Goal: Information Seeking & Learning: Learn about a topic

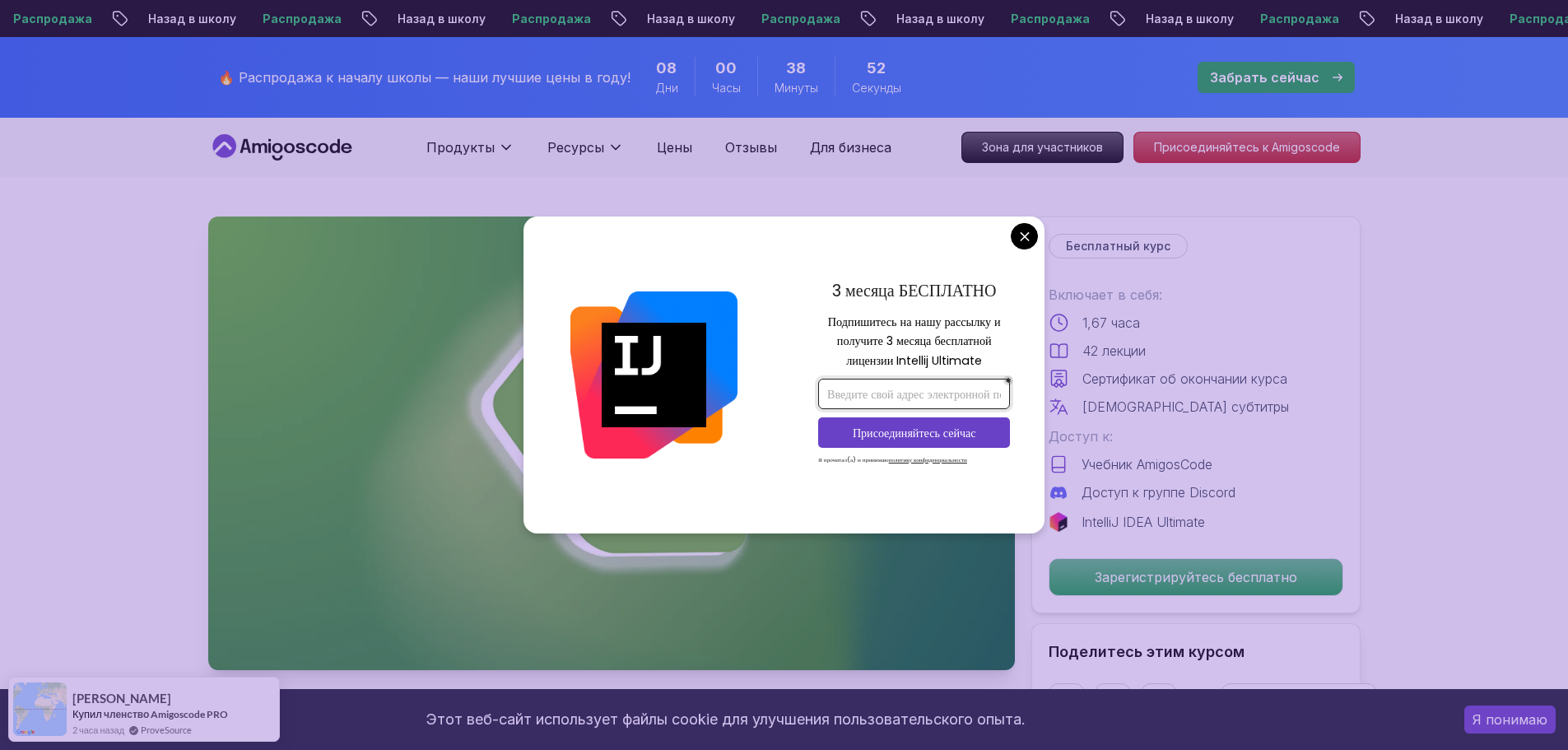
click at [874, 399] on input "email" at bounding box center [914, 394] width 192 height 31
paste input "[EMAIL_ADDRESS][DOMAIN_NAME]"
type input "[EMAIL_ADDRESS][DOMAIN_NAME]"
click at [865, 436] on font "Присоединяйтесь сейчас" at bounding box center [914, 433] width 123 height 17
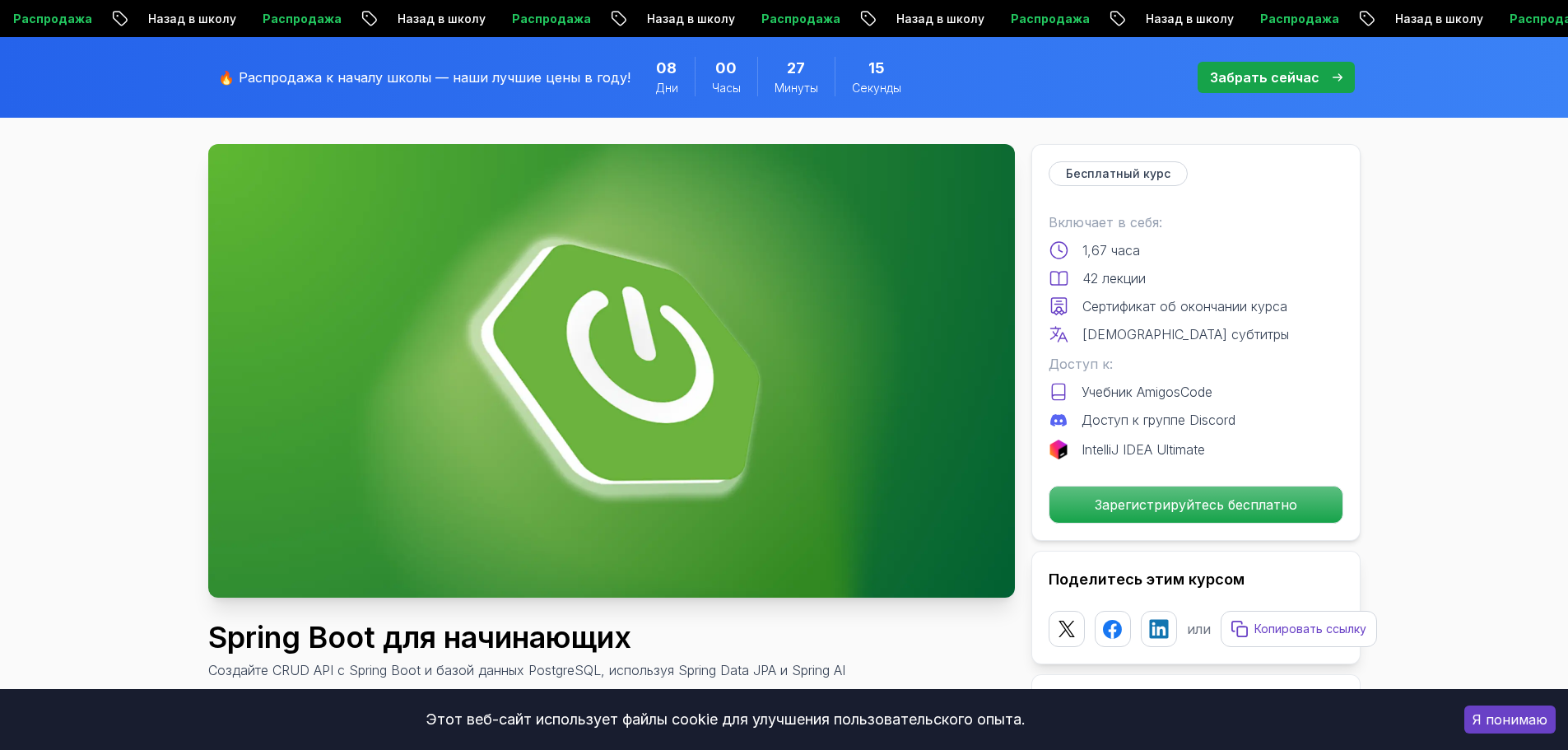
scroll to position [83, 0]
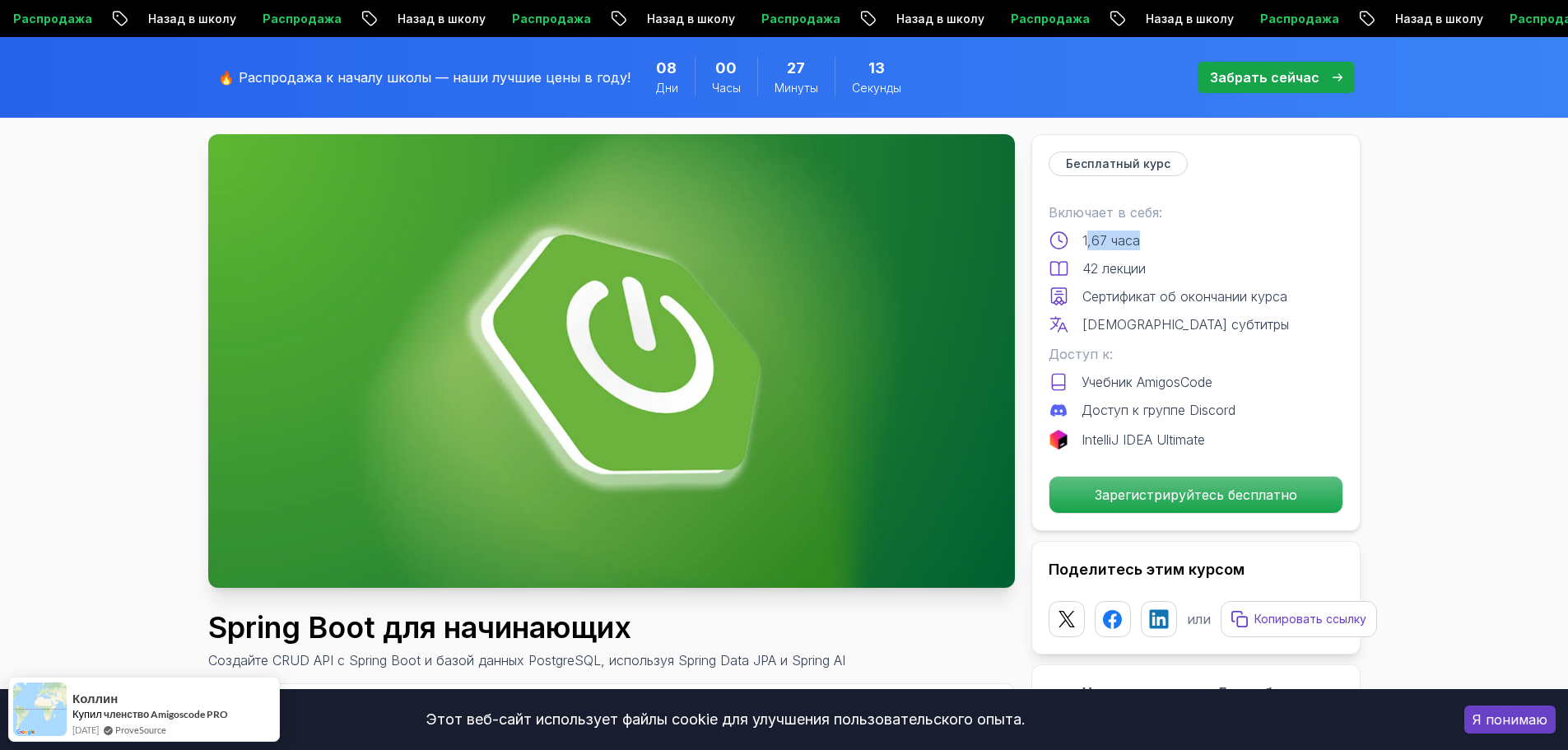
click at [1175, 239] on div "1,67 часа" at bounding box center [1195, 240] width 294 height 19
click at [1092, 281] on div "Включает в себя: 1,67 часа 42 лекции Сертификат об окончании курса Английские с…" at bounding box center [1195, 268] width 294 height 132
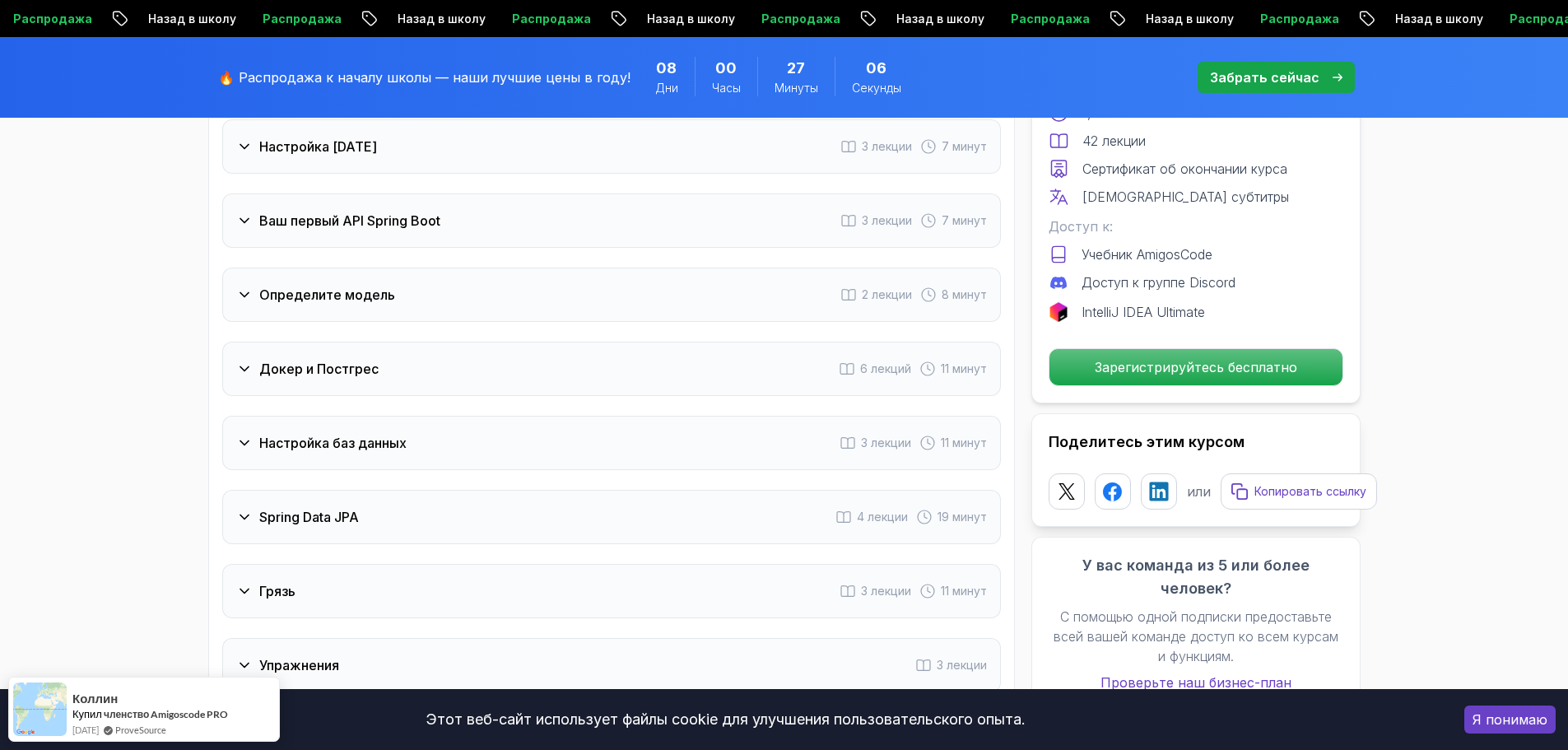
scroll to position [2141, 0]
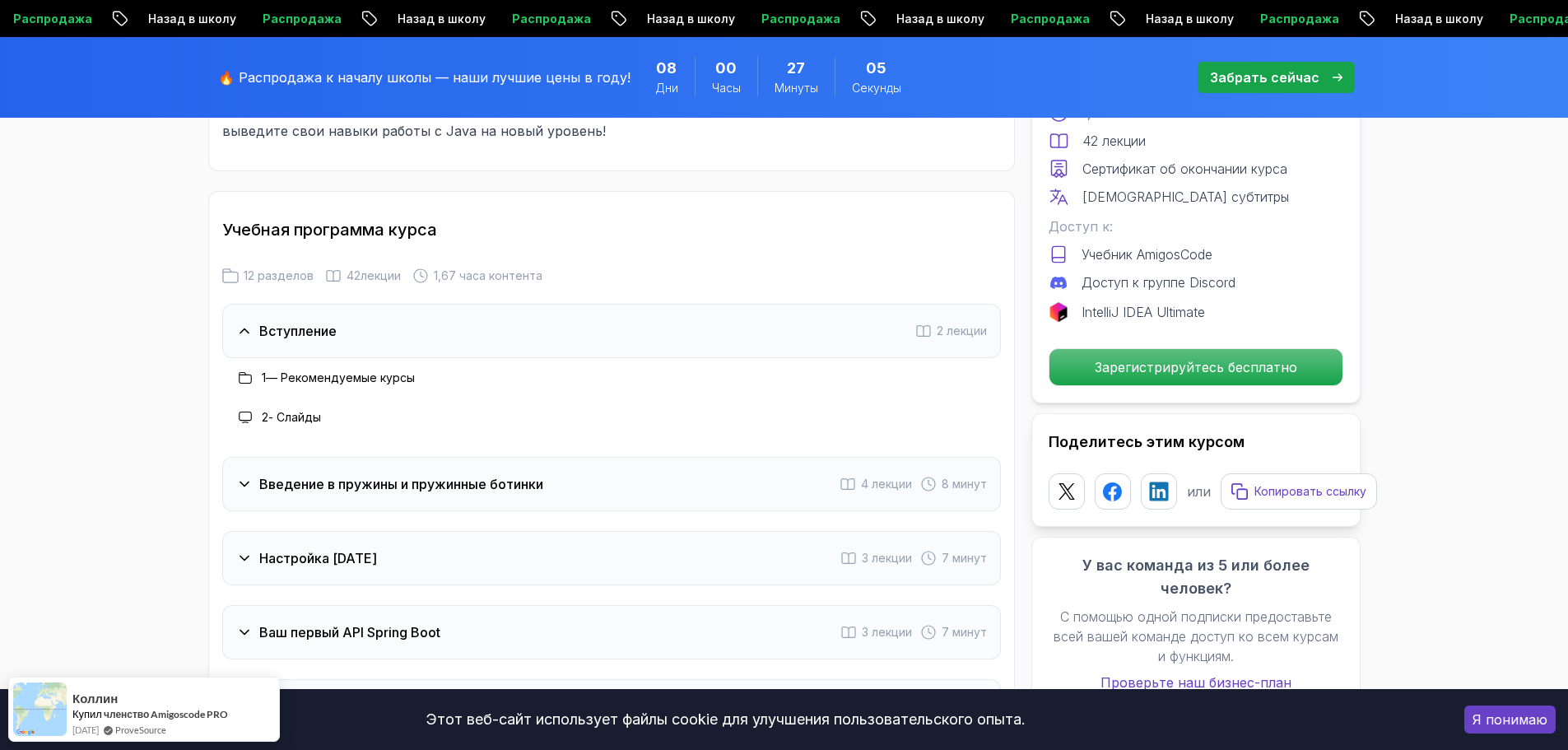
click at [371, 308] on div "Вступление 2 лекции" at bounding box center [612, 331] width 779 height 55
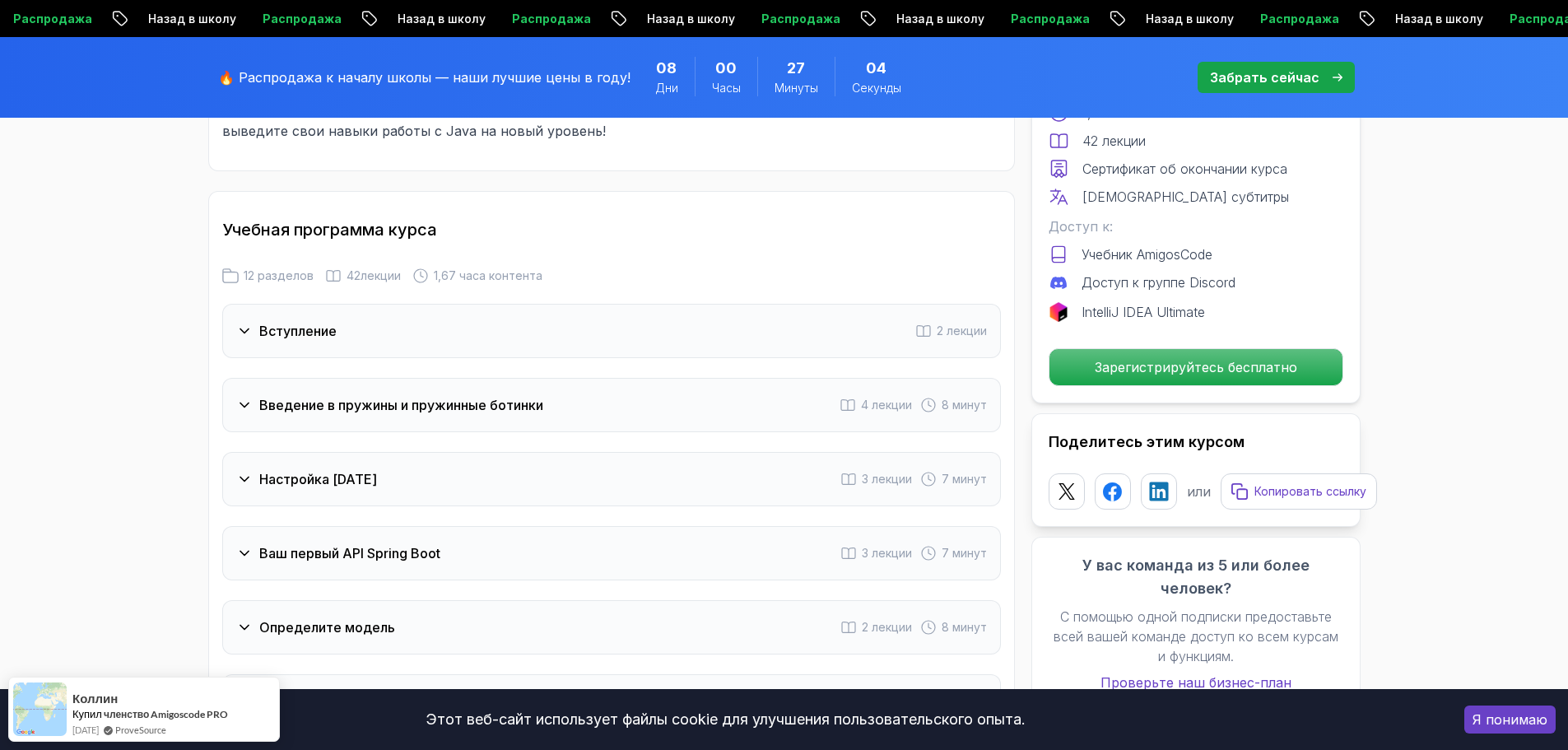
click at [390, 397] on font "Введение в пружины и пружинные ботинки" at bounding box center [401, 404] width 284 height 17
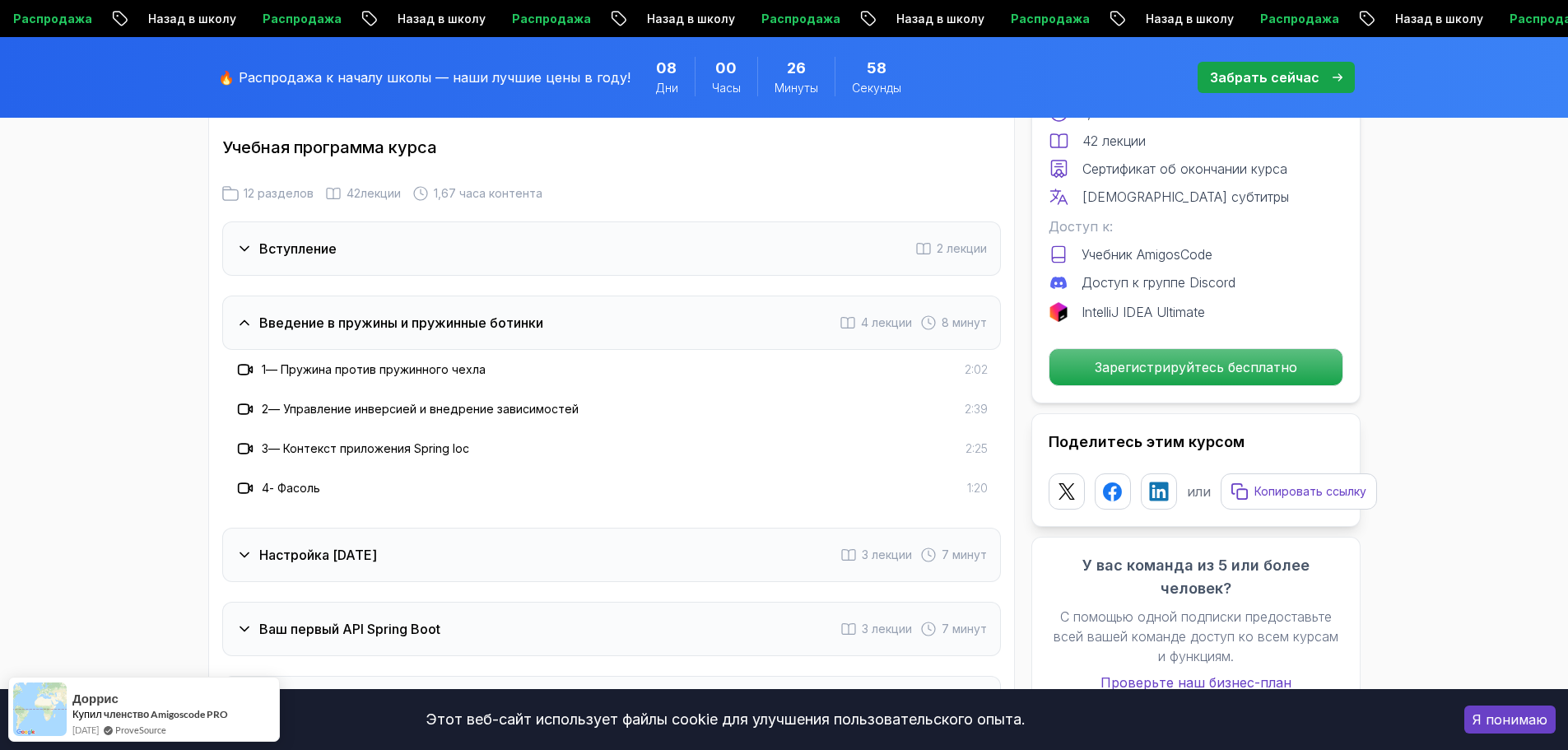
scroll to position [2068, 0]
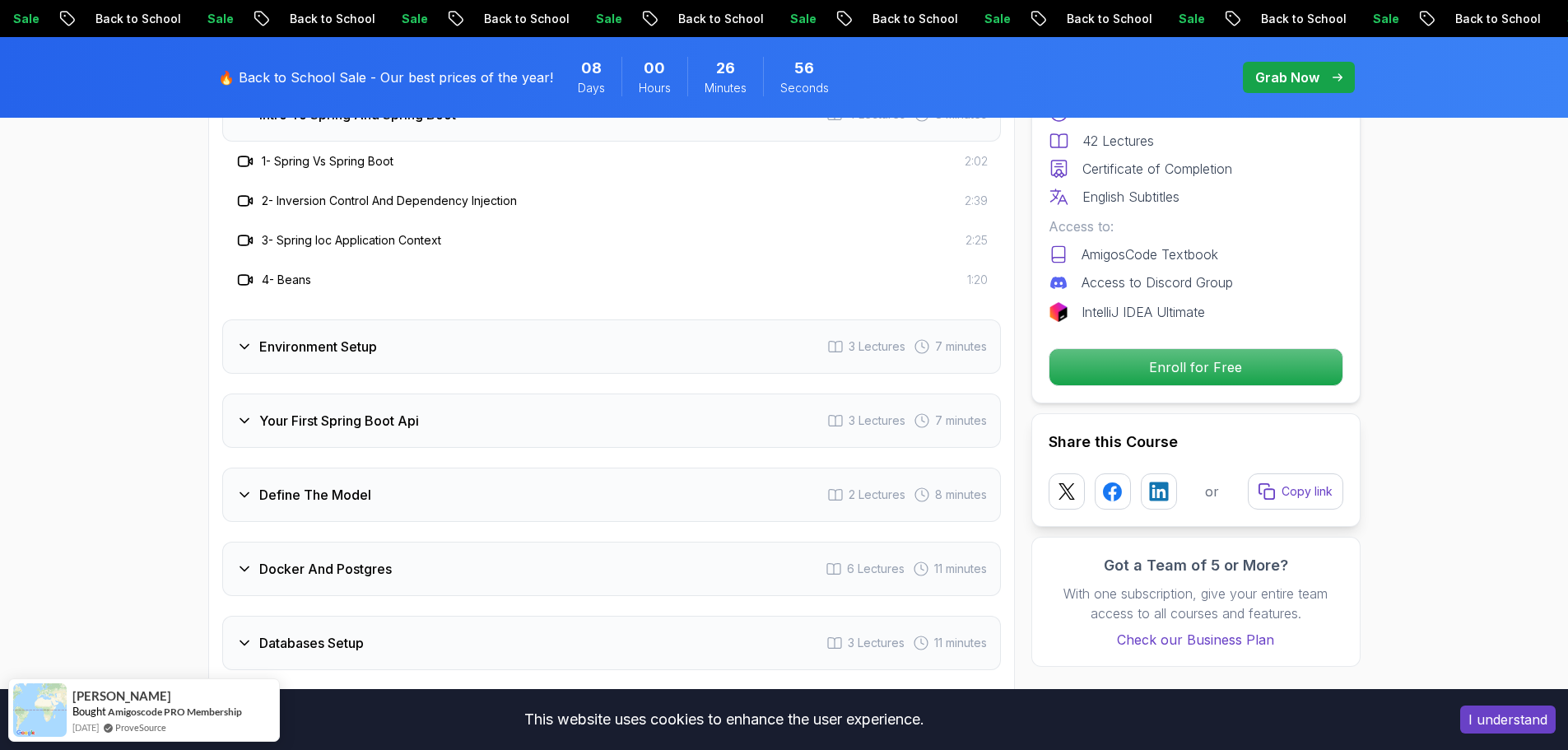
scroll to position [2315, 0]
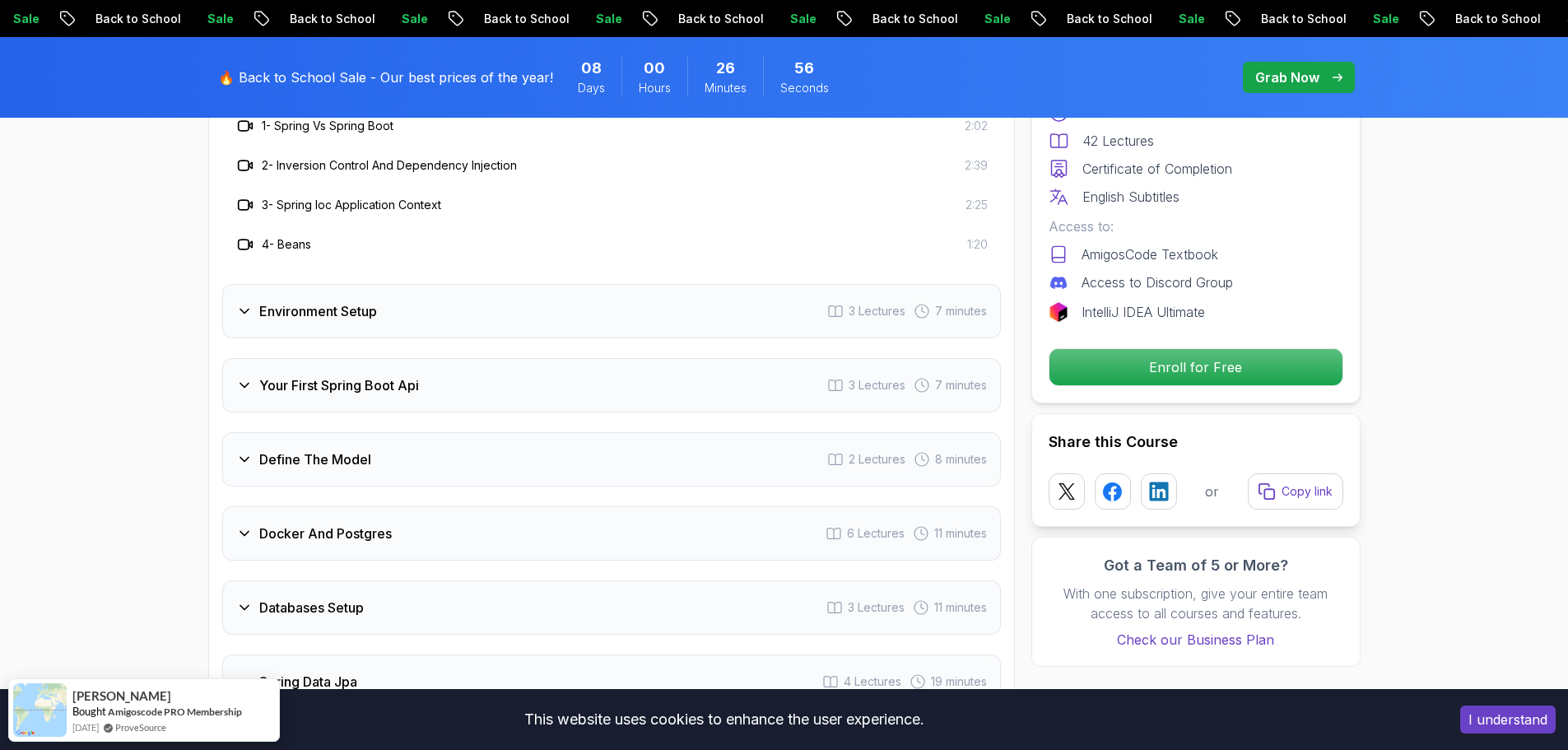
click at [335, 302] on h3 "Environment Setup" at bounding box center [318, 311] width 118 height 19
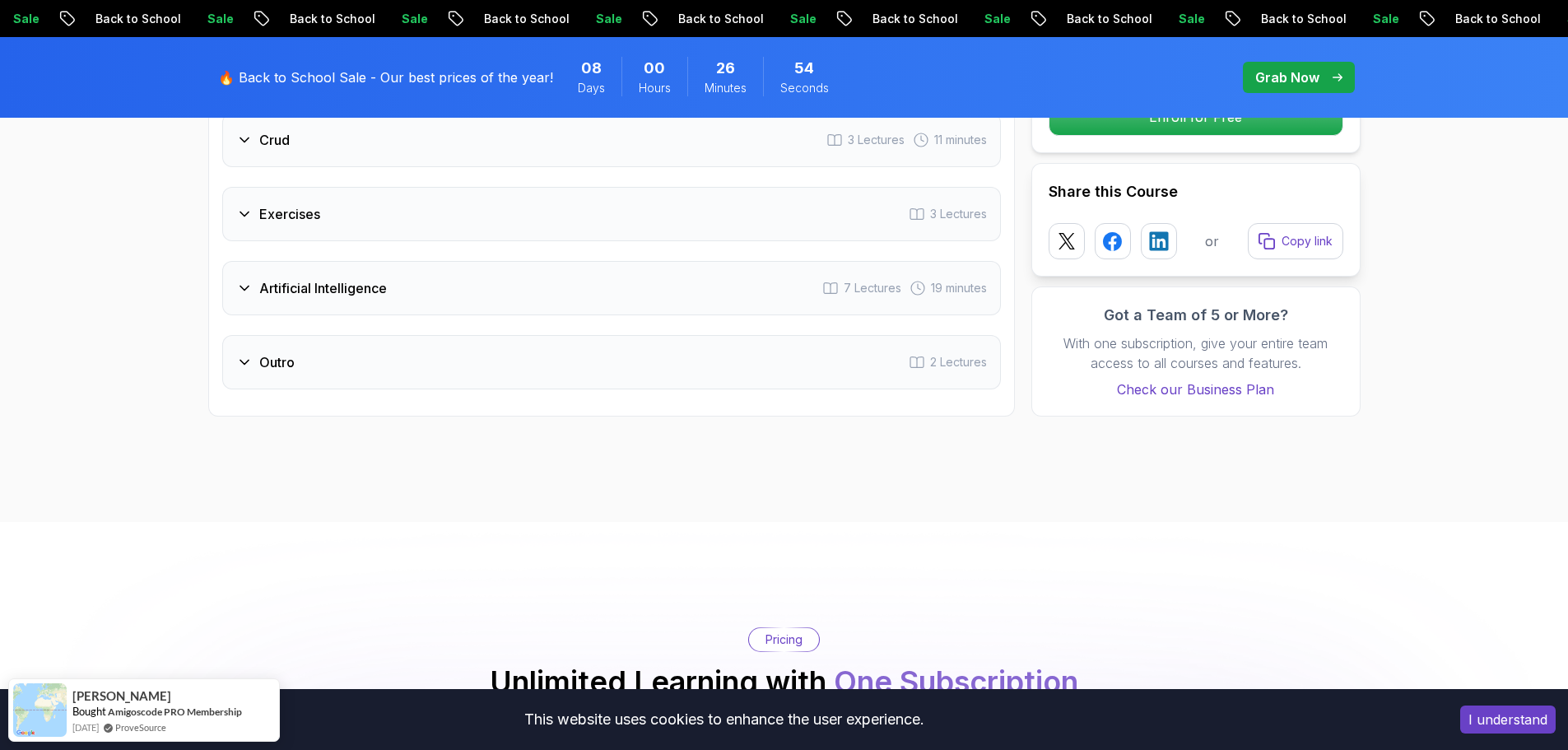
click at [329, 335] on div "Outro 2 Lectures" at bounding box center [612, 362] width 779 height 55
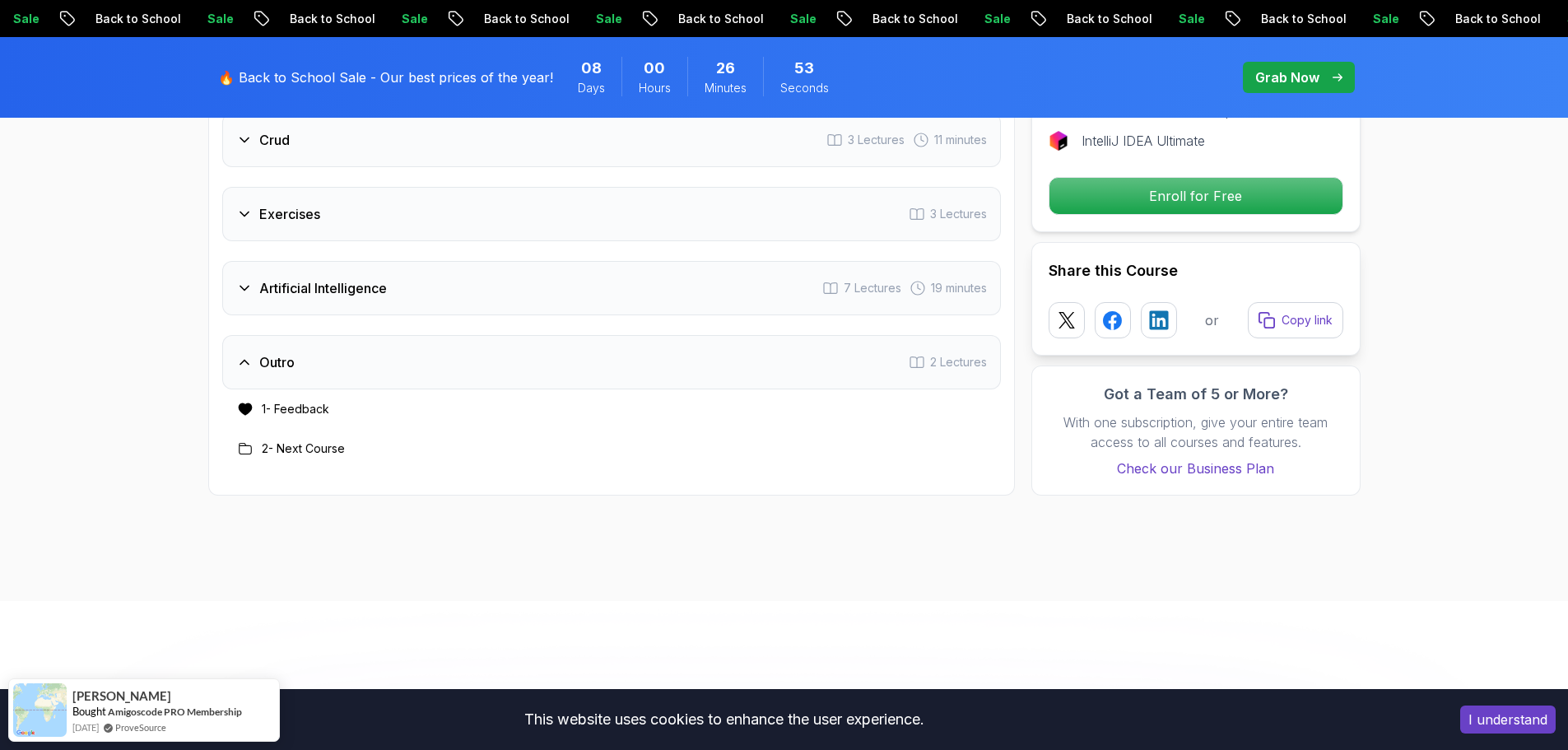
click at [367, 281] on div "Artificial Intelligence 7 Lectures 19 minutes" at bounding box center [612, 288] width 779 height 55
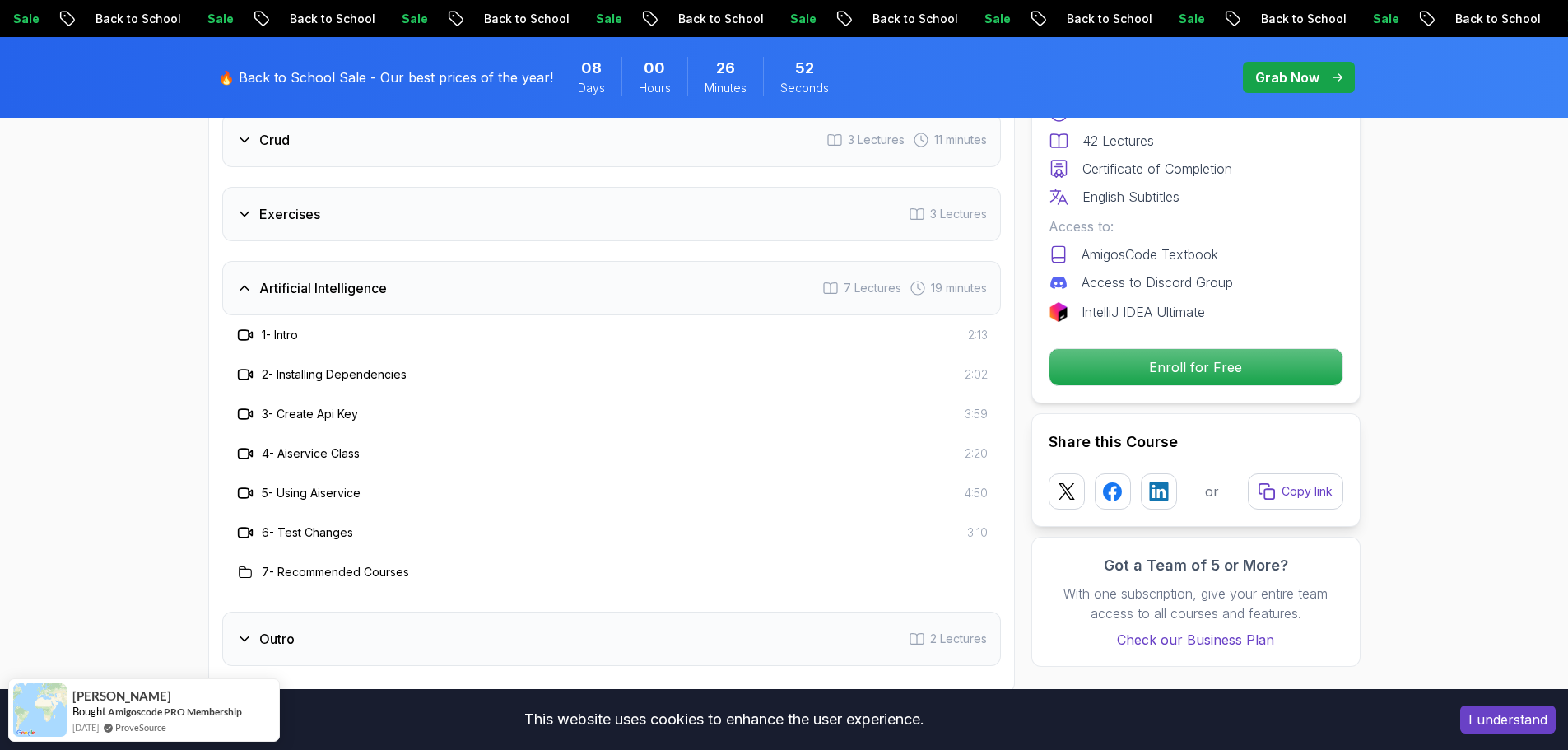
click at [374, 207] on div "Exercises 3 Lectures" at bounding box center [612, 215] width 779 height 55
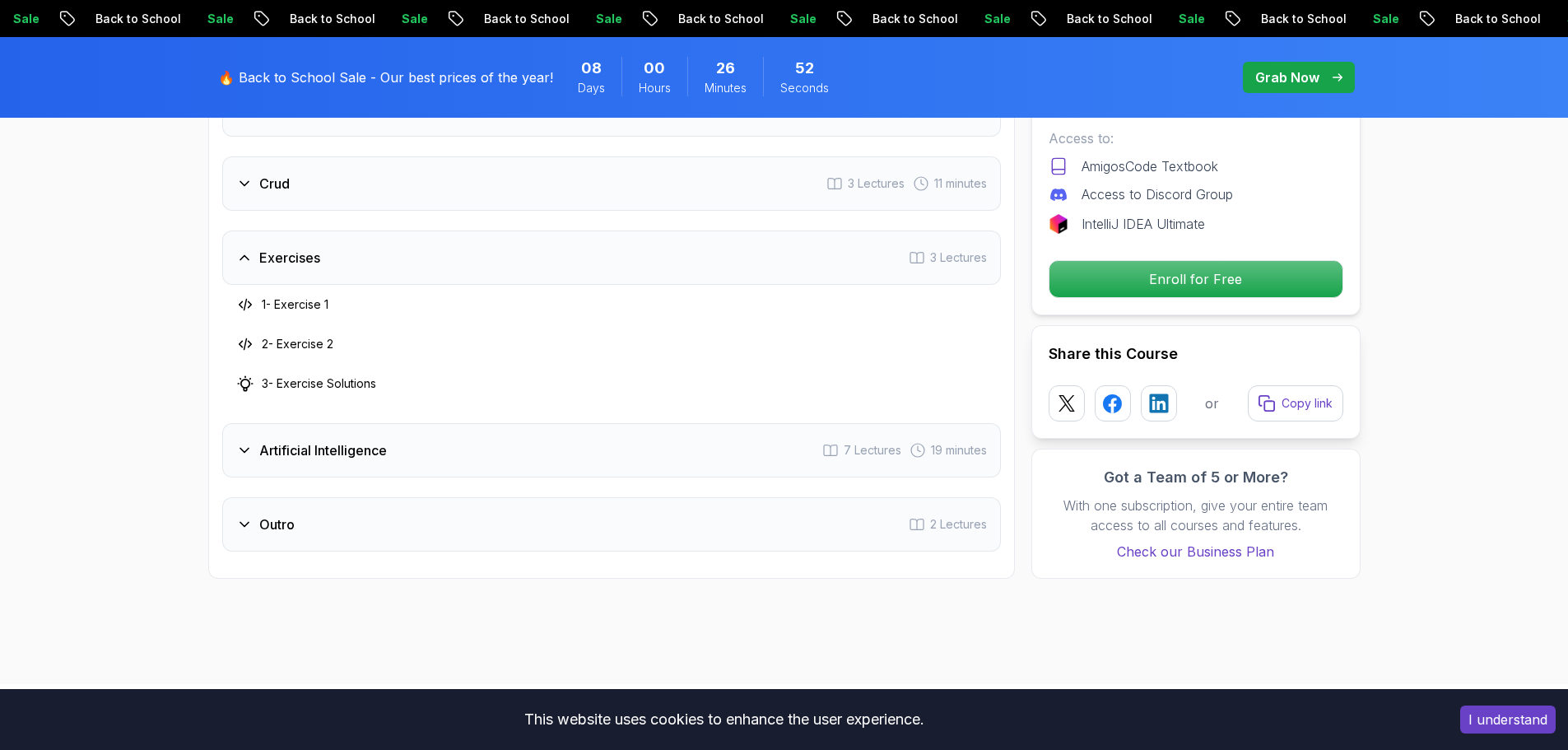
scroll to position [2526, 0]
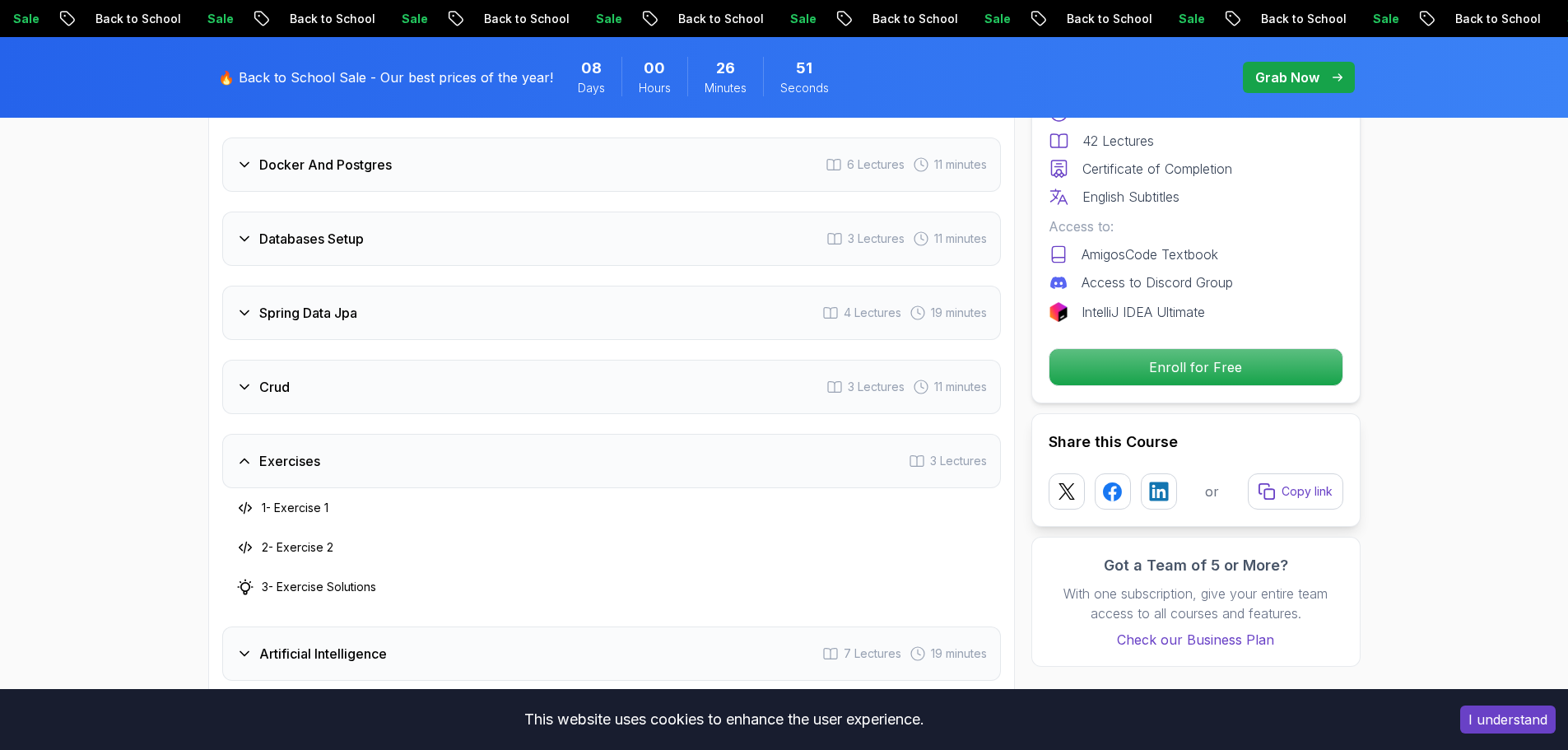
click at [381, 360] on div "Crud 3 Lectures 11 minutes" at bounding box center [612, 387] width 779 height 55
click at [462, 286] on div "Spring Data Jpa 4 Lectures 19 minutes" at bounding box center [612, 313] width 779 height 55
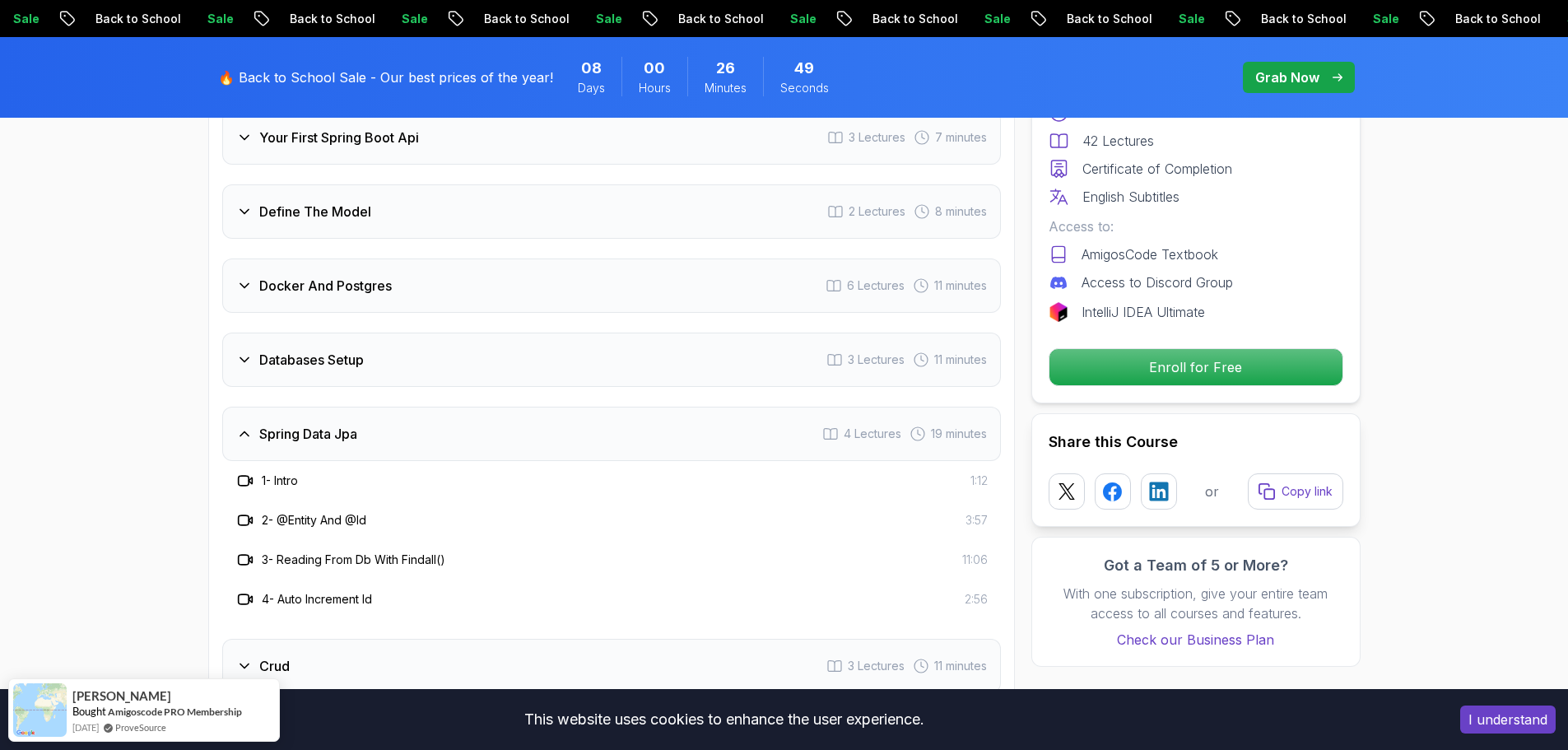
scroll to position [2362, 0]
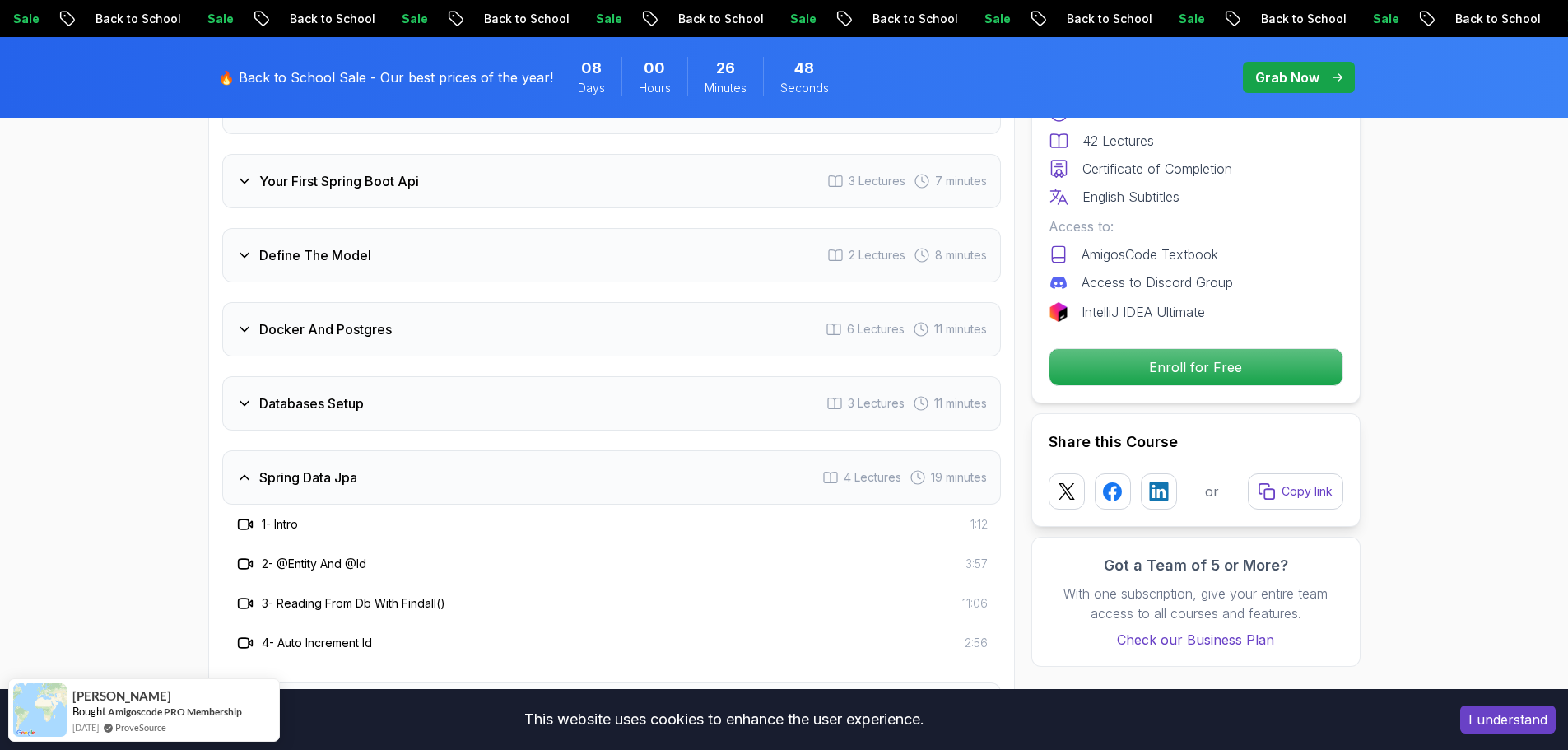
click at [492, 387] on div "Databases Setup 3 Lectures 11 minutes" at bounding box center [612, 404] width 779 height 55
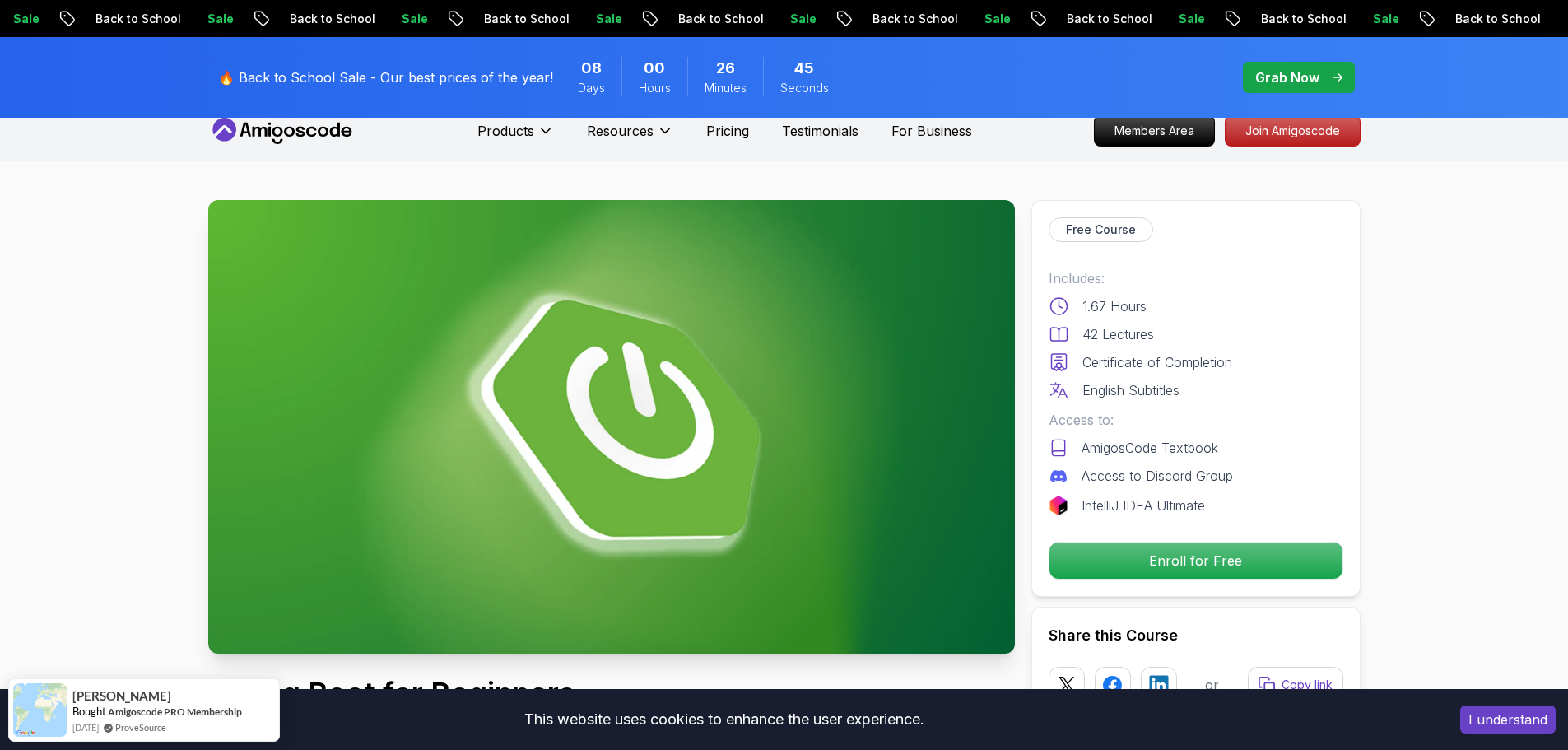
scroll to position [0, 0]
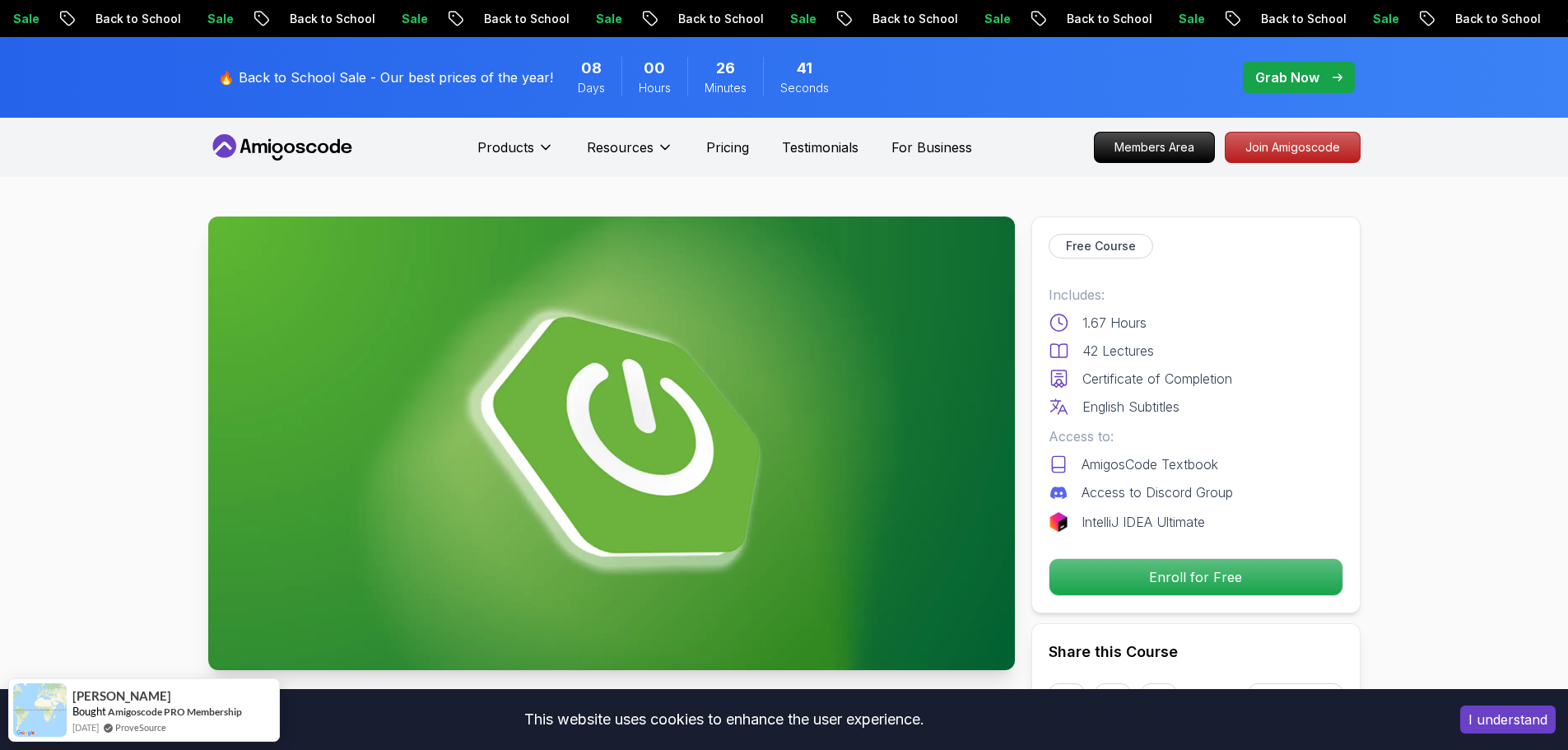
click at [277, 139] on icon at bounding box center [282, 148] width 149 height 26
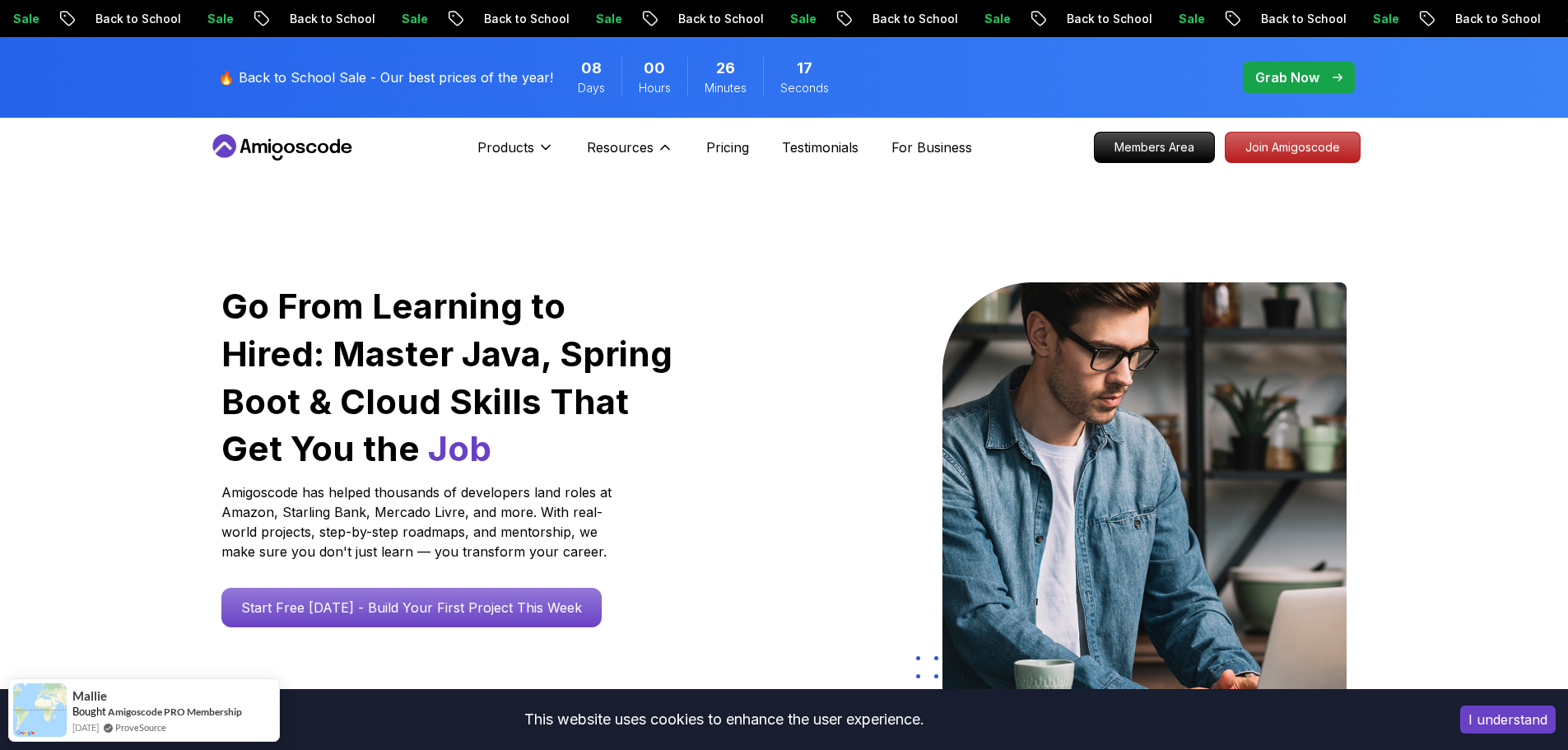
click at [531, 136] on div "Products" at bounding box center [515, 147] width 76 height 33
